Goal: Information Seeking & Learning: Learn about a topic

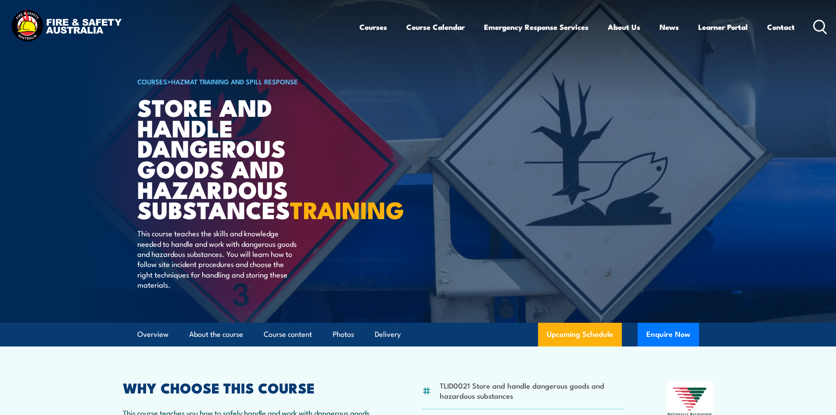
click at [825, 28] on circle at bounding box center [819, 25] width 11 height 11
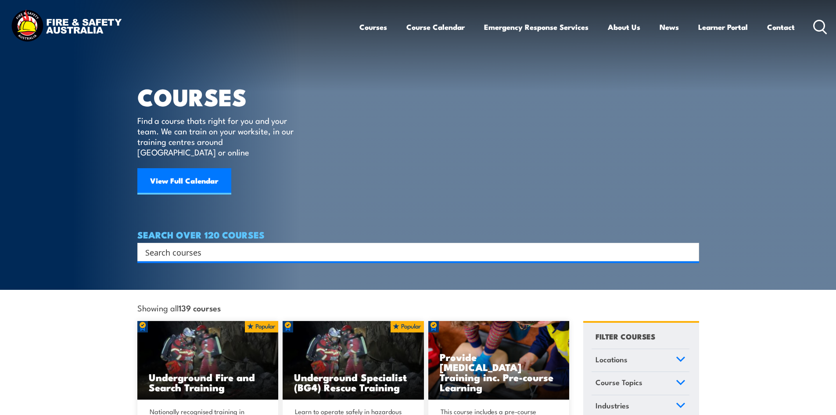
click at [366, 245] on input "Search input" at bounding box center [412, 251] width 535 height 13
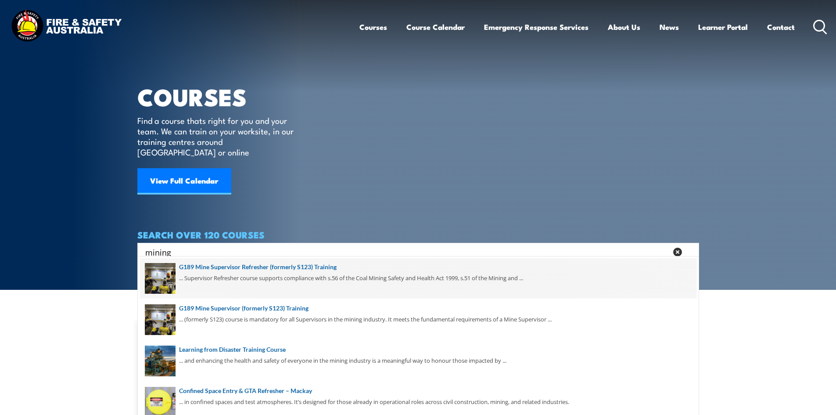
scroll to position [44, 0]
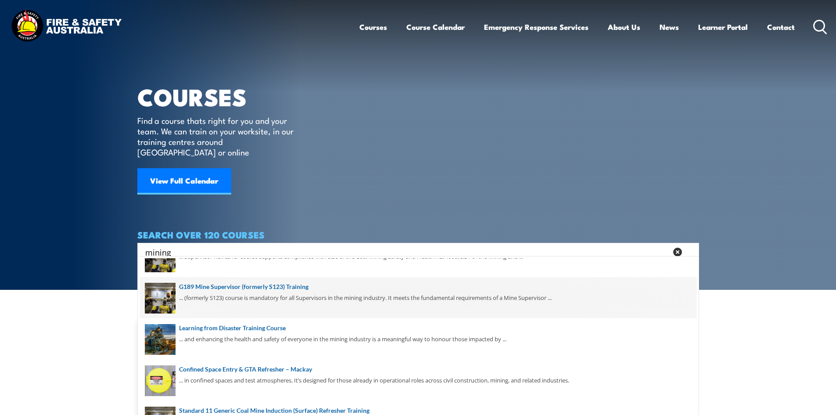
type input "mining"
click at [238, 286] on span at bounding box center [418, 297] width 557 height 41
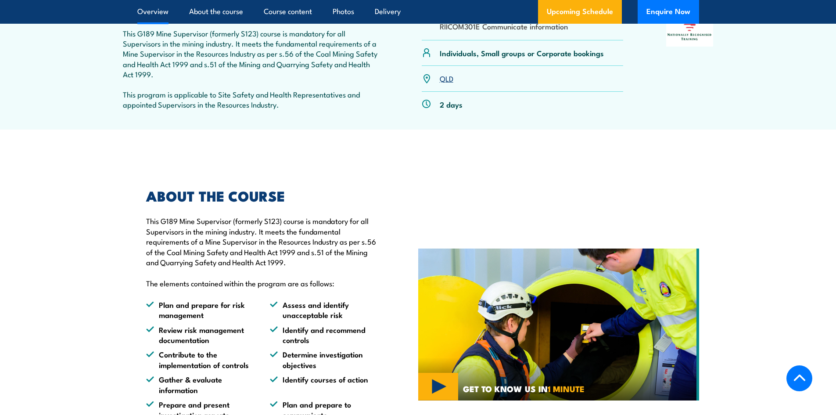
scroll to position [88, 0]
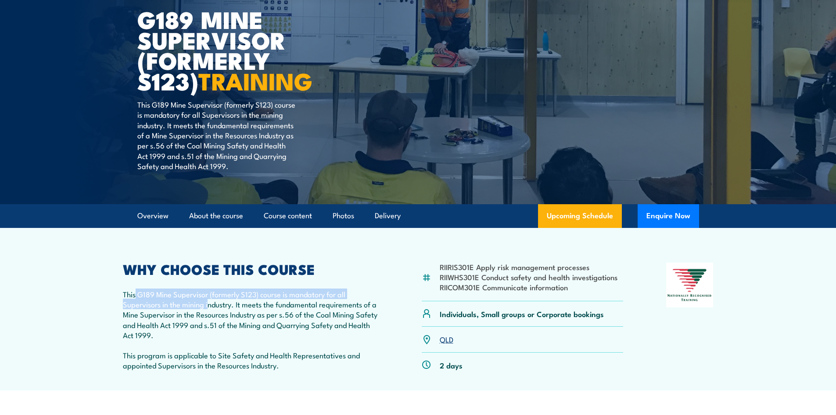
drag, startPoint x: 135, startPoint y: 293, endPoint x: 208, endPoint y: 300, distance: 73.7
click at [208, 300] on p "This G189 Mine Supervisor (formerly S123) course is mandatory for all Superviso…" at bounding box center [251, 314] width 256 height 51
